Goal: Navigation & Orientation: Find specific page/section

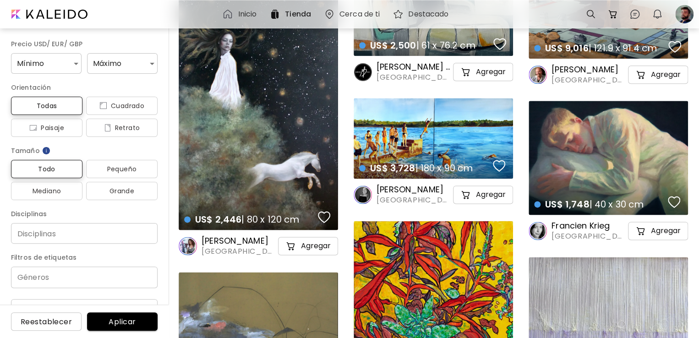
scroll to position [2279, 0]
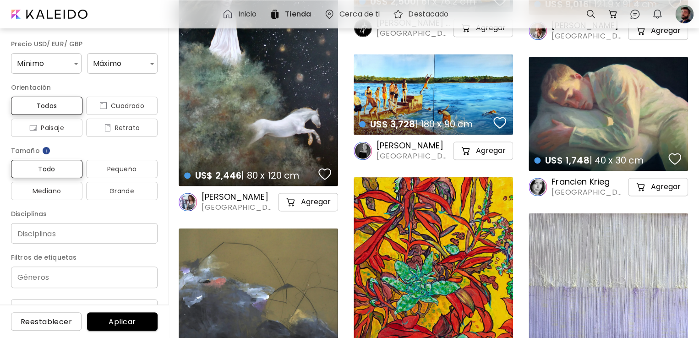
click at [363, 16] on h6 "Cerca de ti" at bounding box center [359, 14] width 40 height 7
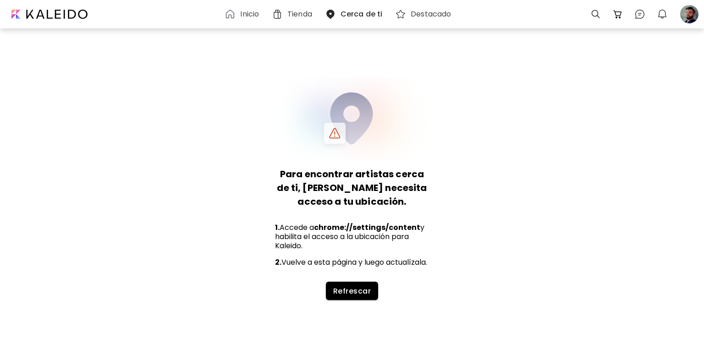
click at [243, 13] on h6 "Inicio" at bounding box center [249, 14] width 19 height 7
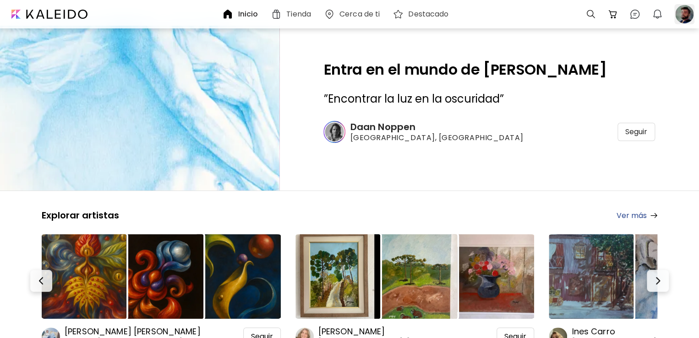
click at [675, 13] on div at bounding box center [684, 14] width 20 height 20
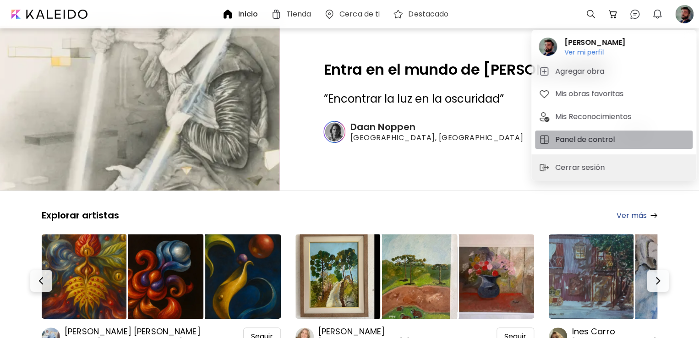
click at [573, 144] on h5 "Panel de control" at bounding box center [586, 139] width 62 height 11
